Goal: Obtain resource: Obtain resource

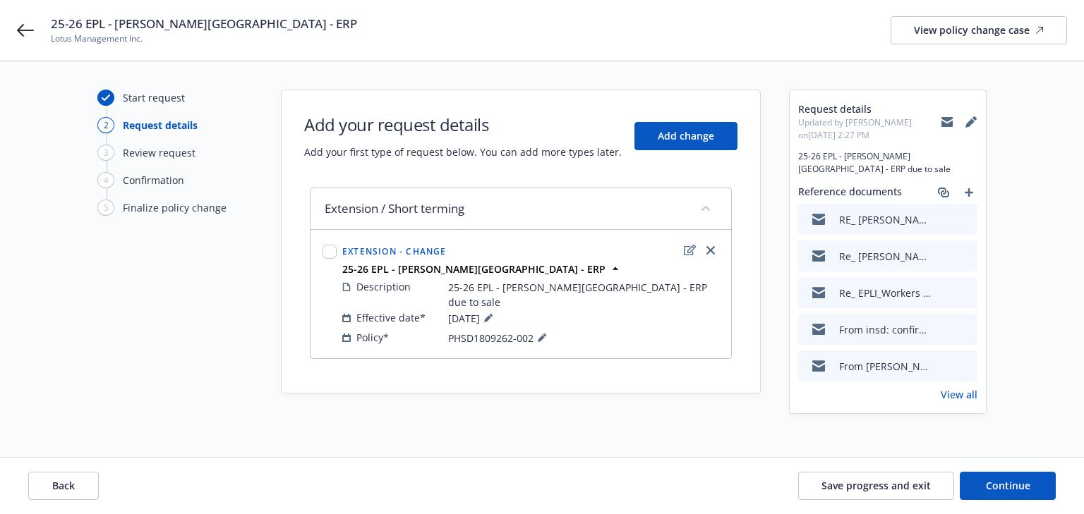
click at [954, 387] on link "View all" at bounding box center [959, 394] width 37 height 15
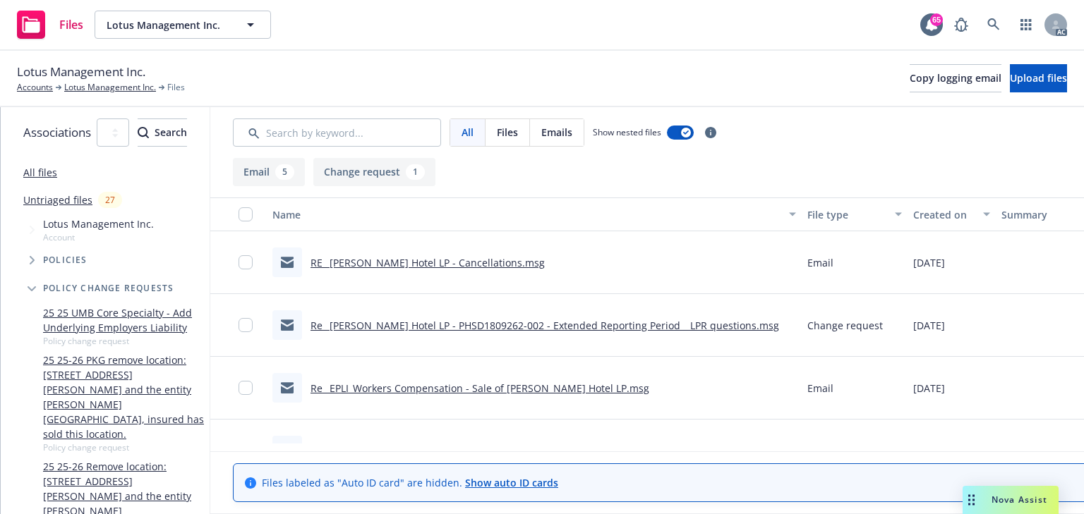
click at [521, 325] on link "Re_ [PERSON_NAME] Hotel LP - PHSD1809262-002 - Extended Reporting Period _ LPR …" at bounding box center [544, 325] width 469 height 13
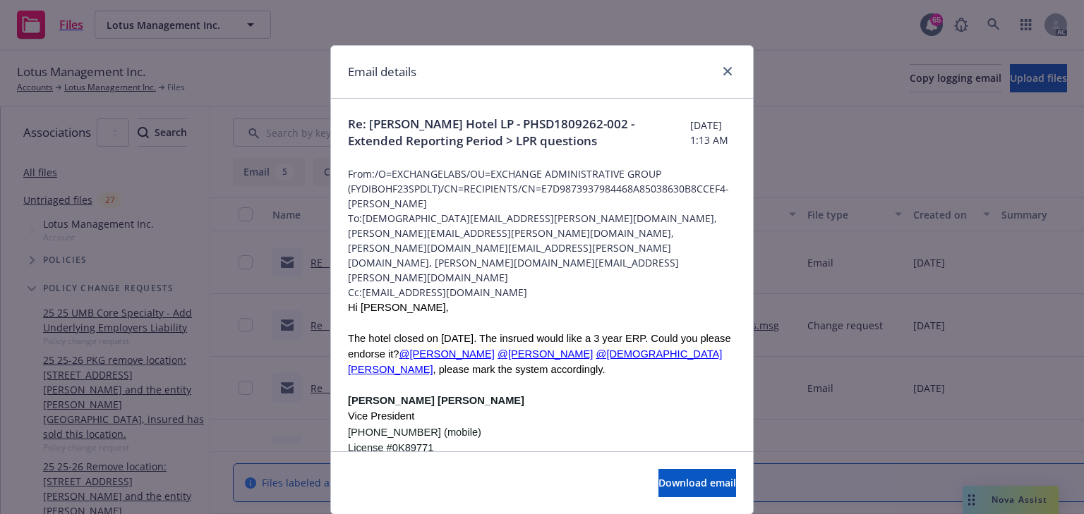
click at [582, 424] on p "[PHONE_NUMBER] (mobile)" at bounding box center [542, 432] width 388 height 16
click at [725, 61] on div "Email details" at bounding box center [542, 72] width 422 height 53
